Goal: Find specific page/section: Find specific page/section

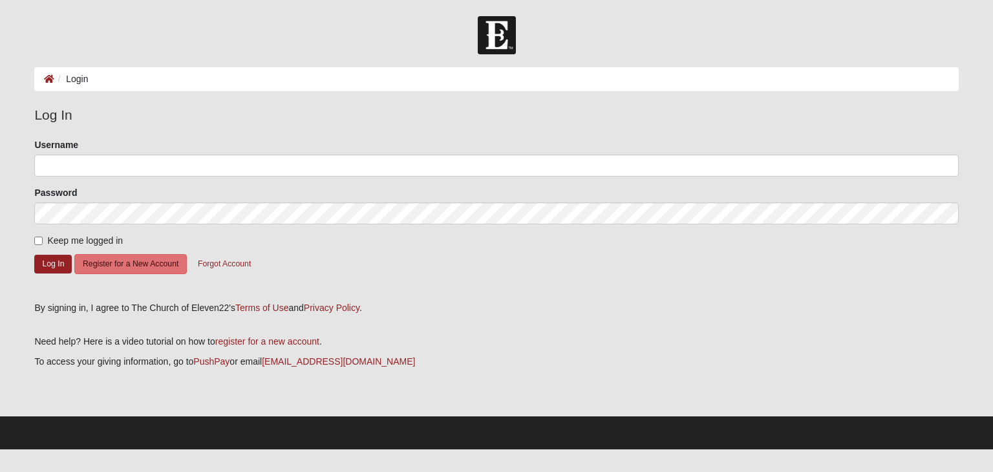
click at [140, 74] on ol "Login" at bounding box center [495, 79] width 923 height 24
click at [79, 79] on li "Login" at bounding box center [71, 79] width 34 height 14
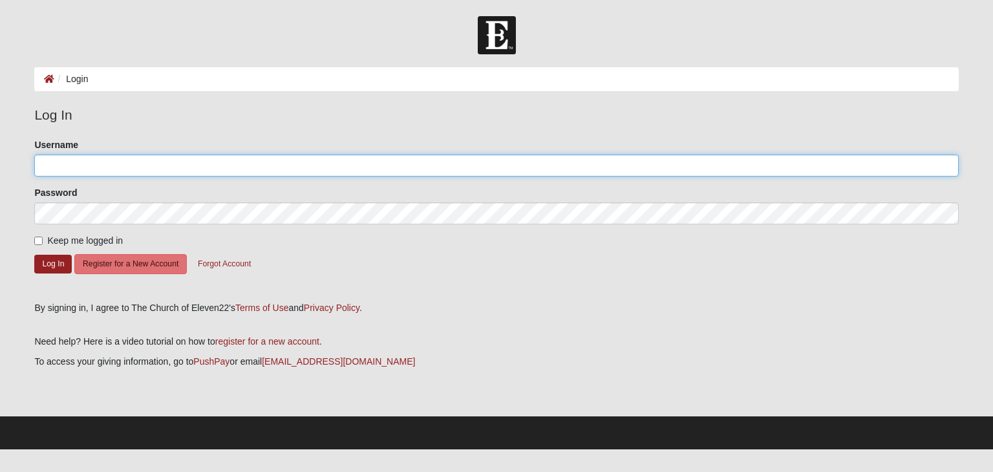
click at [94, 161] on input "Username" at bounding box center [495, 165] width 923 height 22
type input "[EMAIL_ADDRESS][DOMAIN_NAME]"
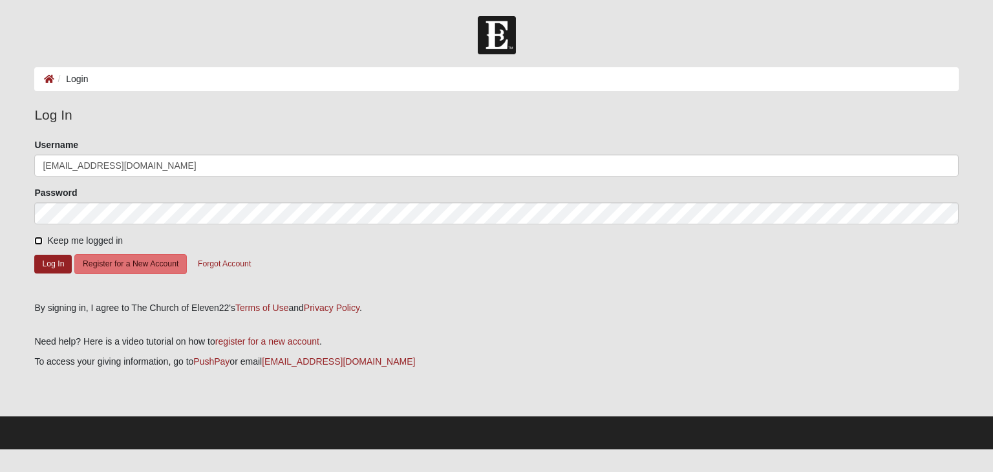
click at [36, 240] on input "Keep me logged in" at bounding box center [38, 240] width 8 height 8
checkbox input "true"
click at [58, 266] on button "Log In" at bounding box center [52, 264] width 37 height 19
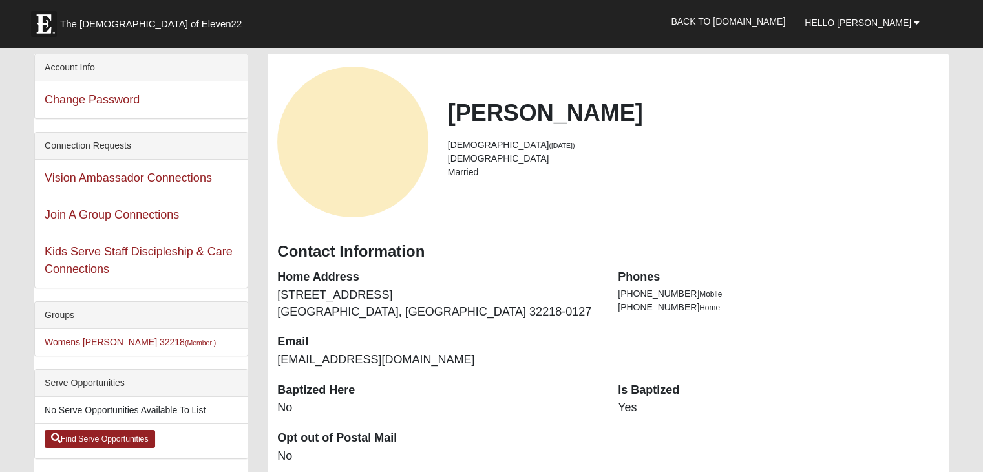
click at [214, 212] on div "Join A Group Connections" at bounding box center [141, 214] width 213 height 37
click at [915, 21] on b at bounding box center [917, 22] width 6 height 9
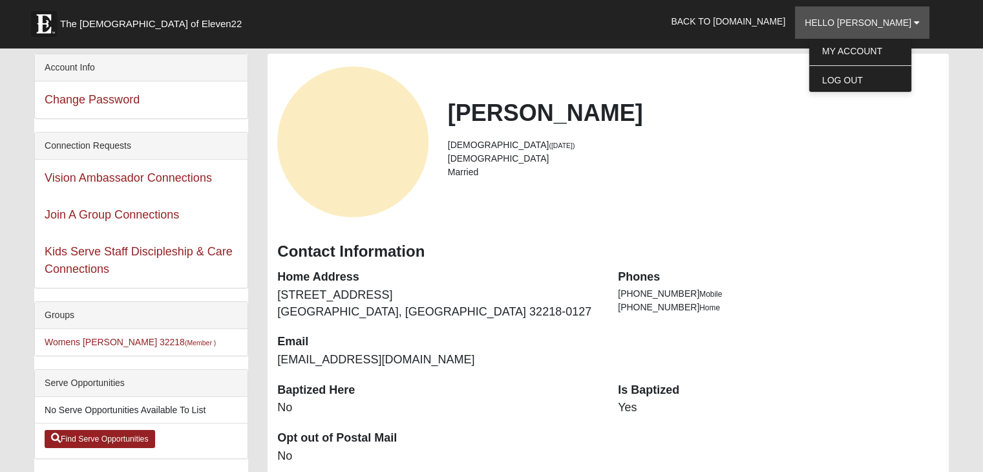
click at [742, 147] on li "68 years old (10/24/1956)" at bounding box center [693, 145] width 491 height 14
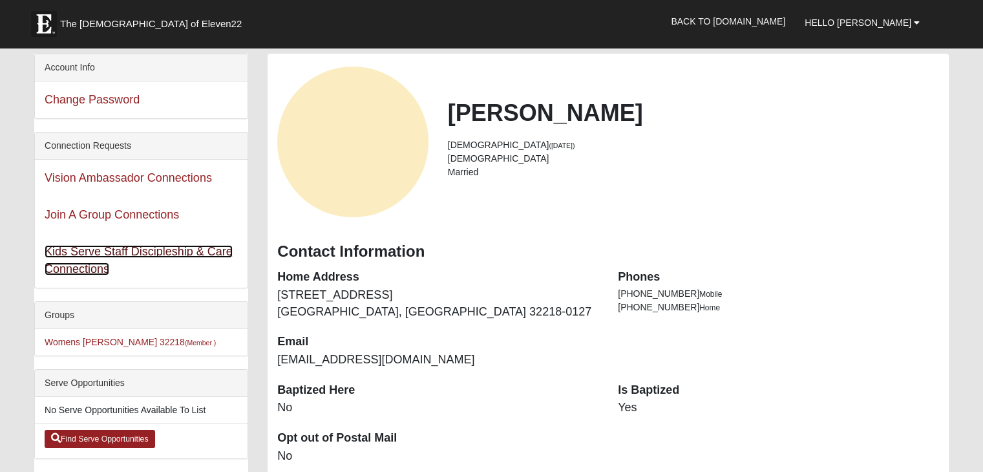
click at [220, 251] on link "Kids Serve Staff Discipleship & Care Connections" at bounding box center [139, 260] width 188 height 30
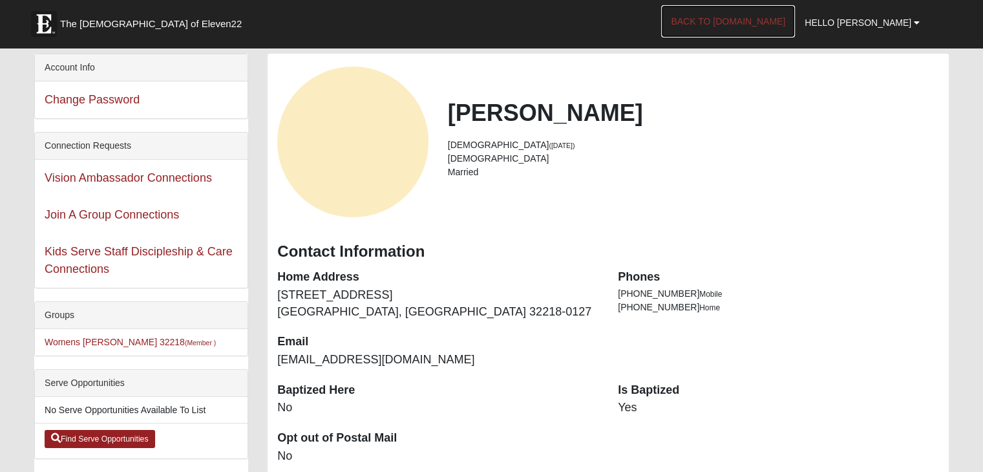
click at [793, 17] on link "Back to COE22.com" at bounding box center [728, 21] width 134 height 32
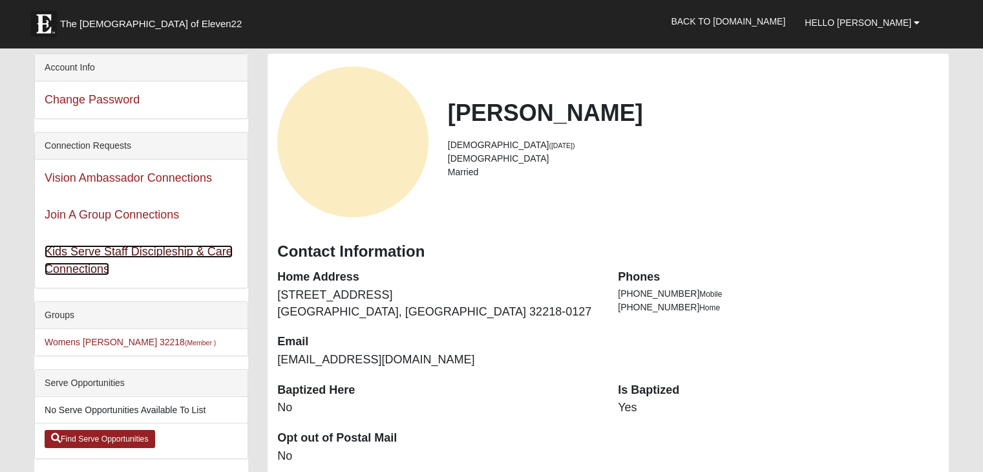
click at [220, 250] on link "Kids Serve Staff Discipleship & Care Connections" at bounding box center [139, 260] width 188 height 30
click at [222, 253] on link "Kids Serve Staff Discipleship & Care Connections" at bounding box center [139, 260] width 188 height 30
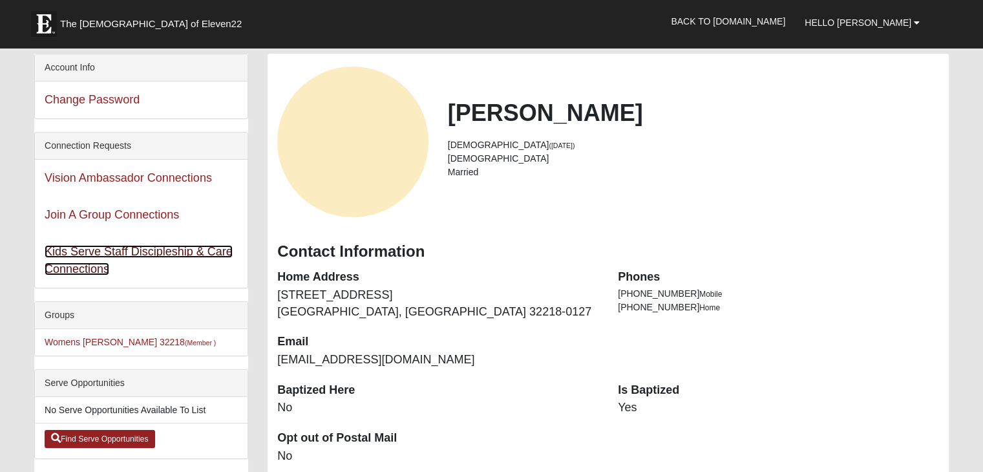
click at [222, 253] on link "Kids Serve Staff Discipleship & Care Connections" at bounding box center [139, 260] width 188 height 30
drag, startPoint x: 222, startPoint y: 253, endPoint x: 749, endPoint y: 156, distance: 535.5
click at [749, 156] on li "Female" at bounding box center [693, 159] width 491 height 14
